Goal: Entertainment & Leisure: Consume media (video, audio)

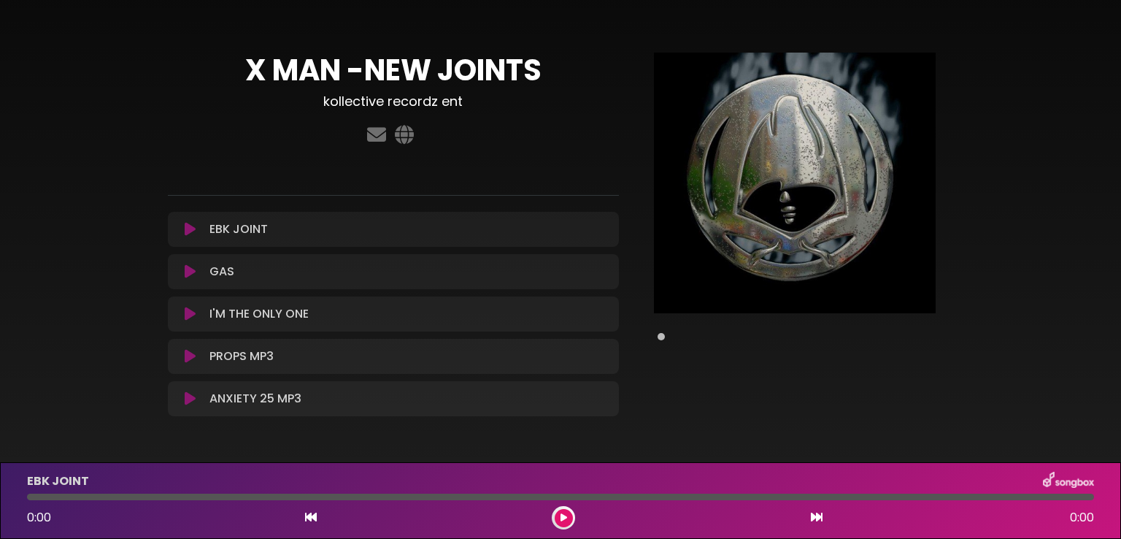
click at [190, 360] on icon at bounding box center [190, 356] width 11 height 15
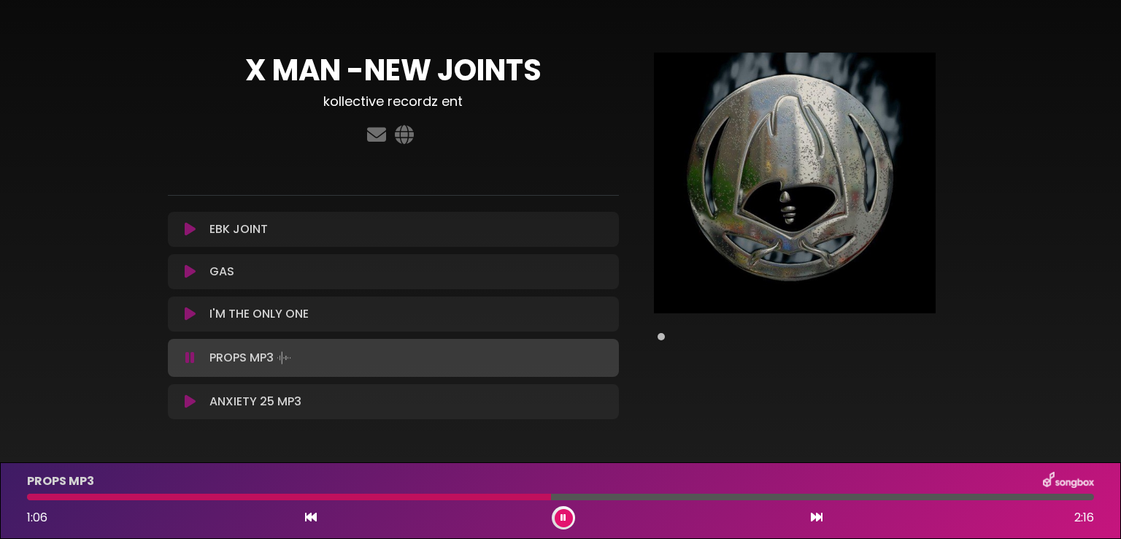
click at [185, 231] on icon at bounding box center [190, 229] width 11 height 15
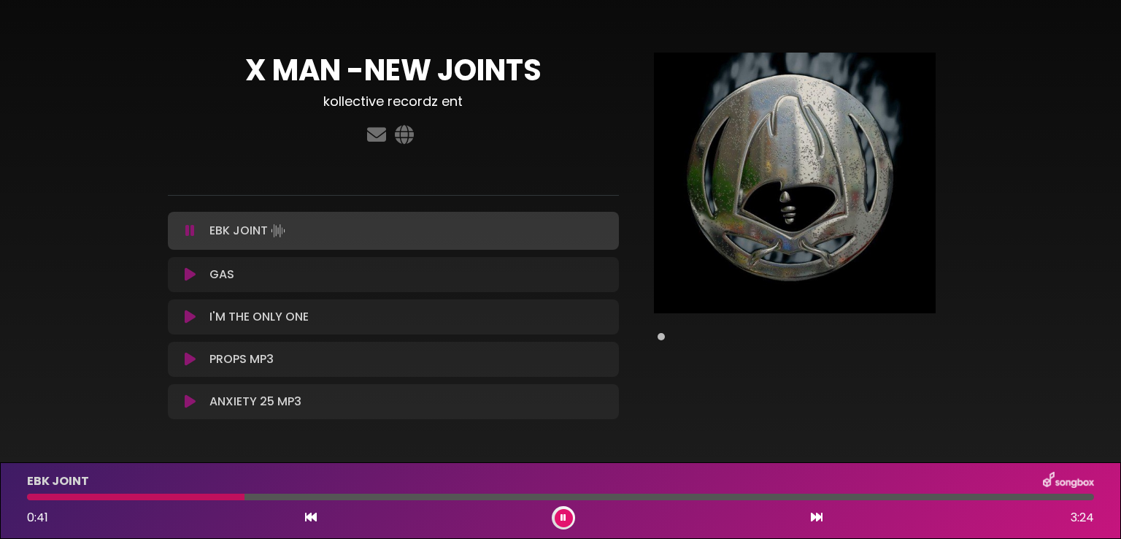
click at [29, 498] on div at bounding box center [136, 496] width 218 height 7
click at [33, 497] on div at bounding box center [208, 496] width 362 height 7
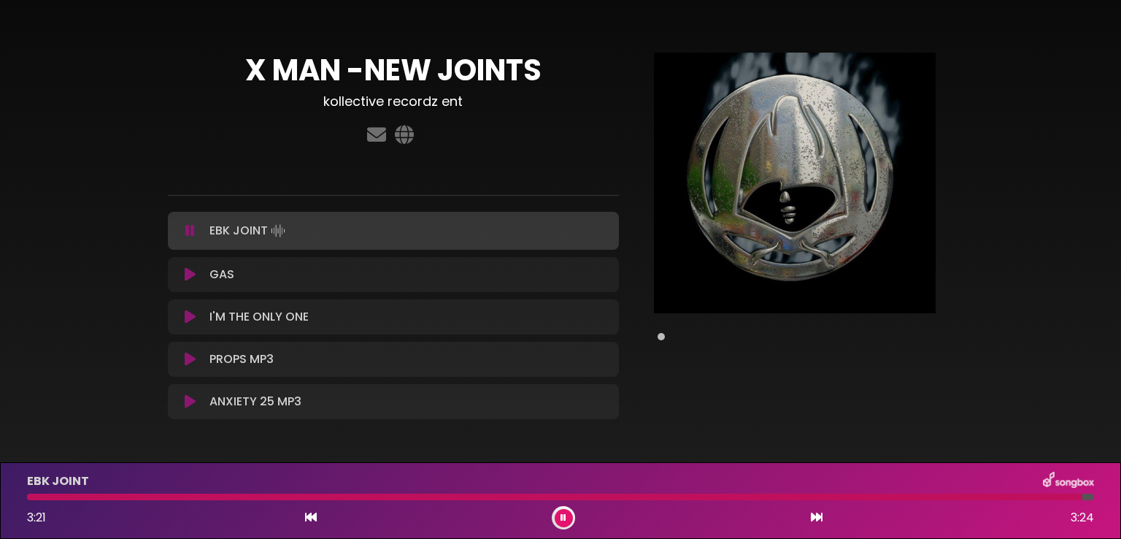
click at [189, 412] on div "ANXIETY 25 MP3 Loading Track... Name Email" at bounding box center [393, 401] width 451 height 35
click at [191, 405] on icon at bounding box center [190, 401] width 11 height 15
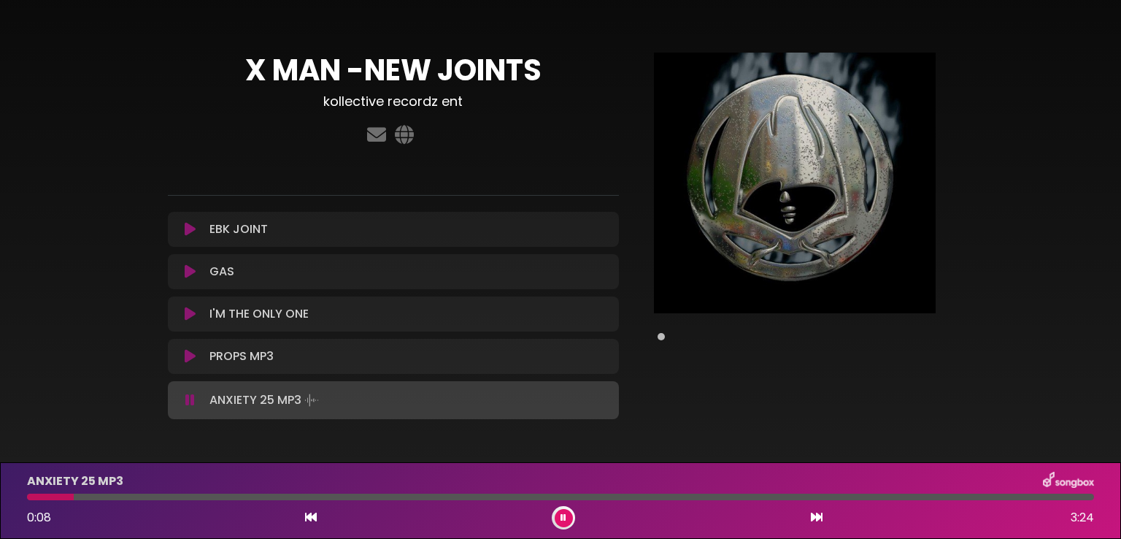
click at [26, 497] on div at bounding box center [560, 496] width 1085 height 7
click at [29, 499] on div at bounding box center [53, 496] width 52 height 7
click at [27, 499] on div at bounding box center [560, 496] width 1085 height 7
click at [31, 499] on div at bounding box center [43, 496] width 32 height 7
click at [197, 230] on button at bounding box center [190, 229] width 27 height 15
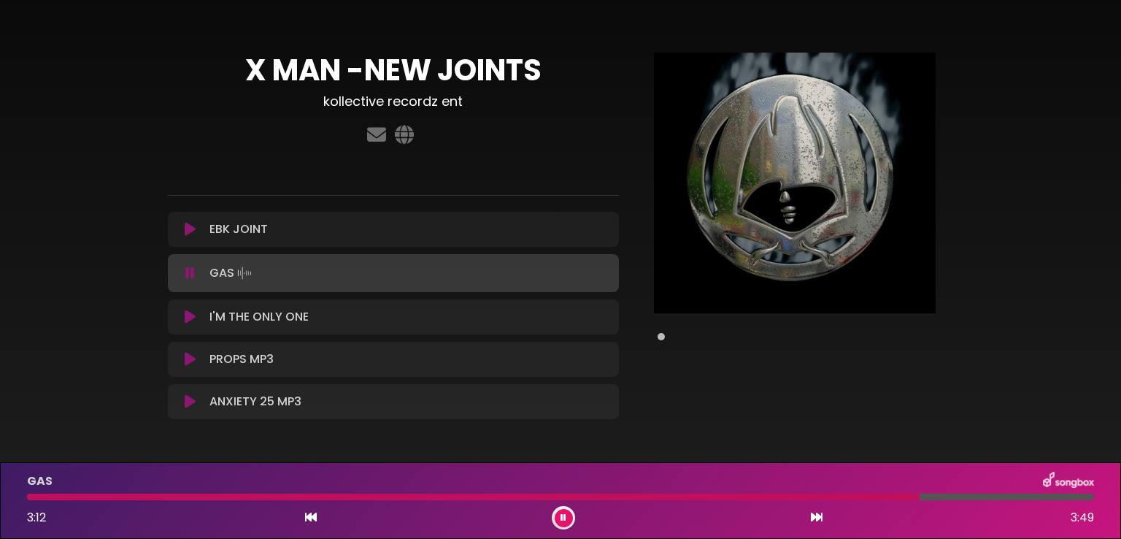
click at [194, 237] on div "EBK JOINT Loading Track..." at bounding box center [394, 229] width 434 height 18
click at [191, 234] on icon at bounding box center [190, 229] width 11 height 15
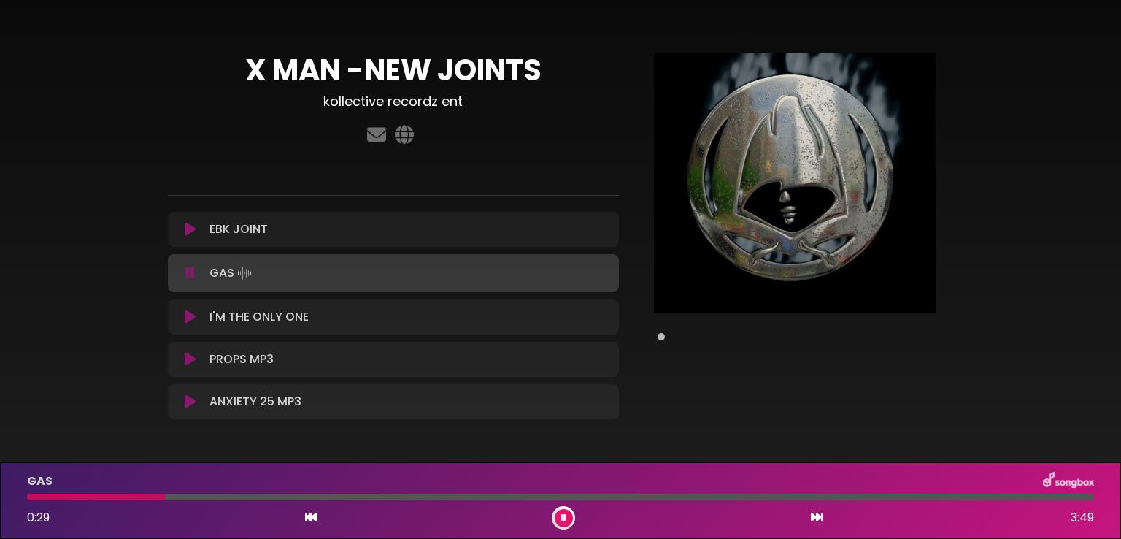
click at [191, 234] on icon at bounding box center [190, 229] width 11 height 15
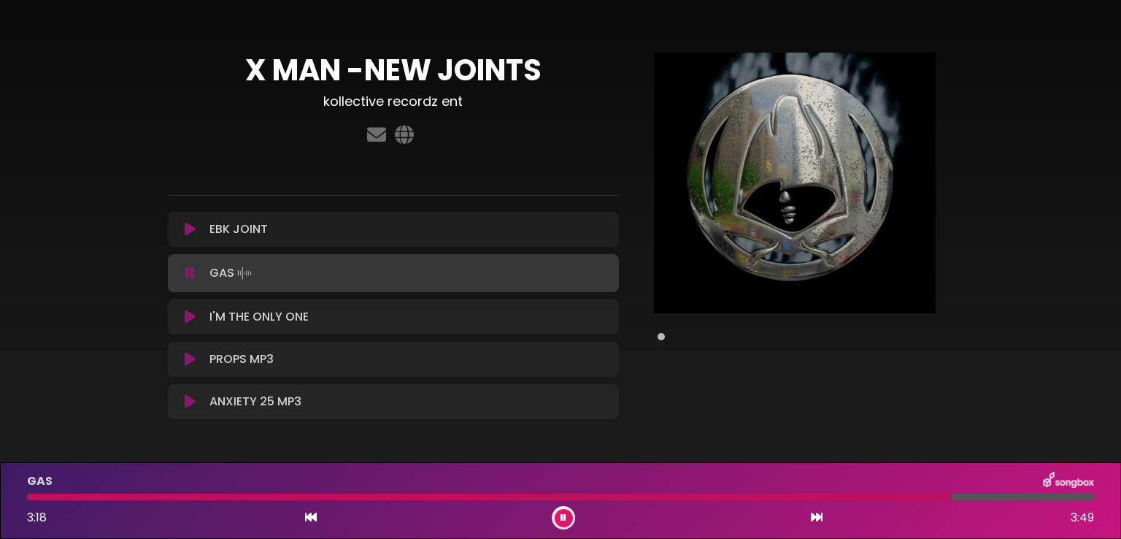
click at [190, 403] on icon at bounding box center [190, 401] width 11 height 15
